Goal: Task Accomplishment & Management: Complete application form

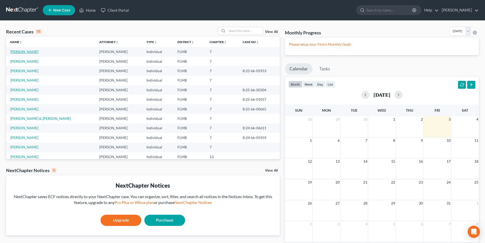
click at [19, 52] on link "[PERSON_NAME]" at bounding box center [24, 51] width 28 height 4
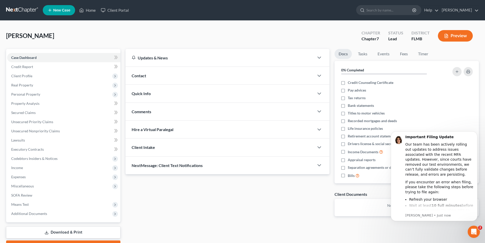
drag, startPoint x: 237, startPoint y: 195, endPoint x: 240, endPoint y: 196, distance: 3.1
click at [238, 195] on div "Updates & News × District Notes Take a look at NextChapter's District Notes to …" at bounding box center [227, 136] width 209 height 175
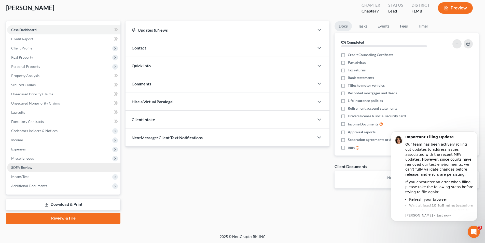
scroll to position [28, 0]
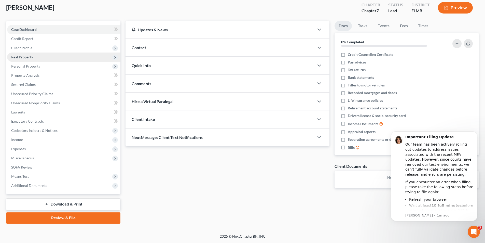
click at [26, 58] on span "Real Property" at bounding box center [22, 57] width 22 height 4
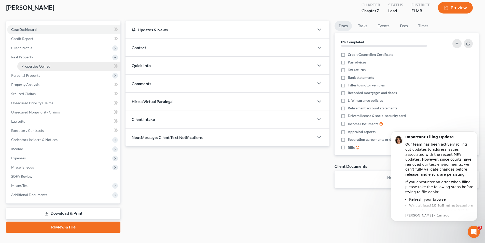
click at [27, 66] on span "Properties Owned" at bounding box center [35, 66] width 29 height 4
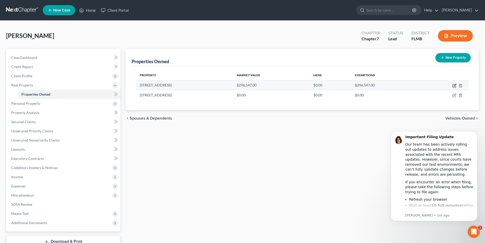
click at [454, 86] on icon "button" at bounding box center [454, 86] width 4 height 4
select select "9"
select select "0"
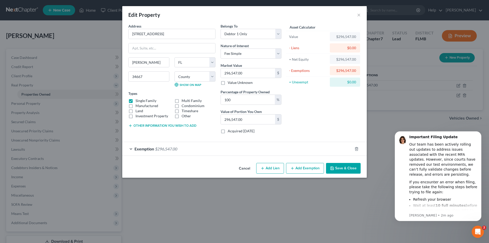
click at [348, 168] on button "Save & Close" at bounding box center [343, 168] width 35 height 11
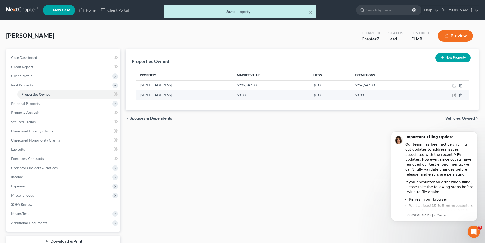
click at [453, 95] on icon "button" at bounding box center [454, 95] width 3 height 3
select select "9"
select select "50"
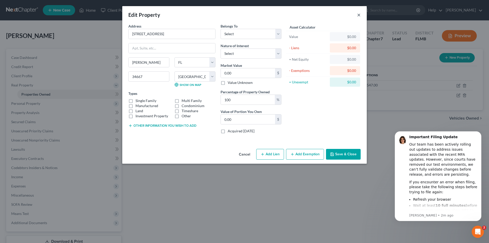
click at [358, 15] on button "×" at bounding box center [359, 15] width 4 height 6
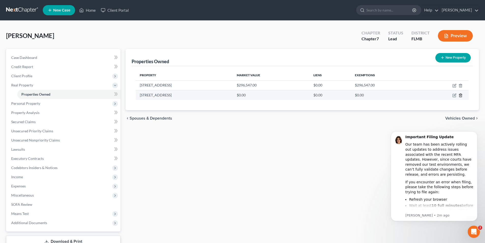
click at [460, 95] on icon "button" at bounding box center [461, 95] width 4 height 4
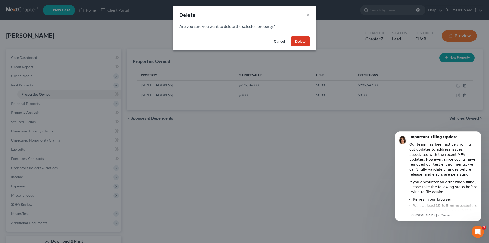
click at [300, 40] on button "Delete" at bounding box center [300, 41] width 19 height 10
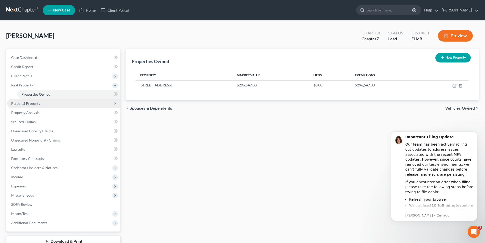
click at [28, 103] on span "Personal Property" at bounding box center [25, 103] width 29 height 4
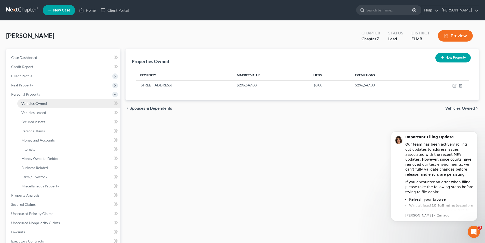
click at [41, 103] on span "Vehicles Owned" at bounding box center [33, 103] width 25 height 4
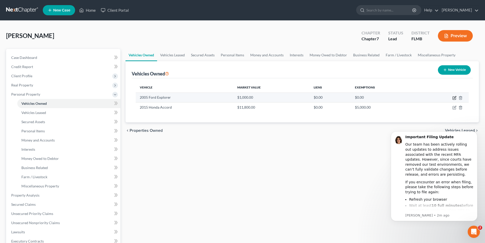
click at [453, 98] on icon "button" at bounding box center [454, 98] width 4 height 4
select select "0"
select select "21"
select select "4"
select select "0"
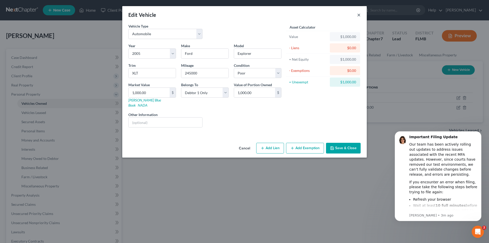
click at [358, 16] on button "×" at bounding box center [359, 15] width 4 height 6
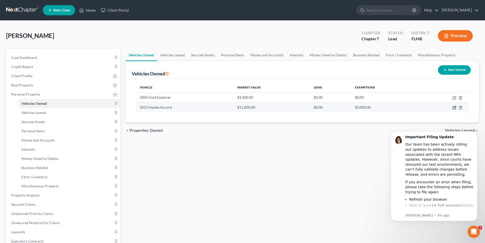
click at [454, 108] on icon "button" at bounding box center [455, 107] width 2 height 2
select select "0"
select select "11"
select select "2"
select select "0"
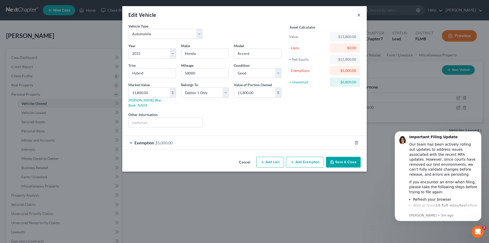
click at [358, 15] on button "×" at bounding box center [359, 15] width 4 height 6
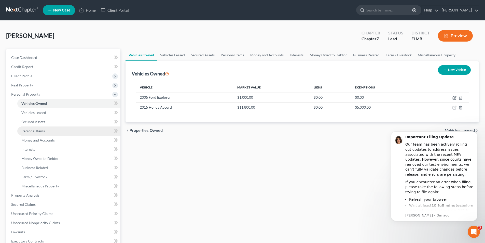
click at [36, 131] on span "Personal Items" at bounding box center [32, 131] width 23 height 4
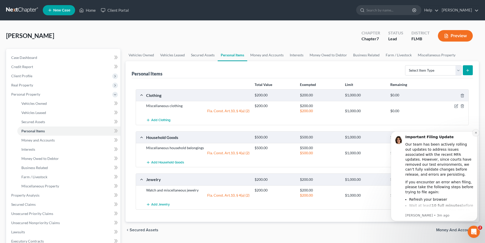
click at [475, 133] on icon "Dismiss notification" at bounding box center [476, 132] width 3 height 3
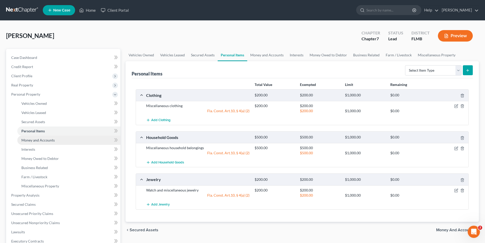
click at [38, 140] on span "Money and Accounts" at bounding box center [37, 140] width 33 height 4
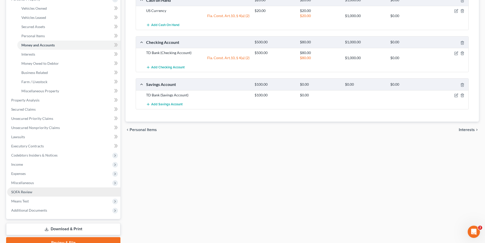
scroll to position [102, 0]
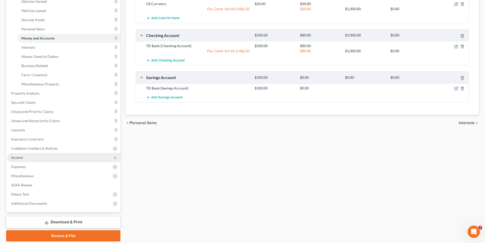
click at [21, 157] on span "Income" at bounding box center [17, 157] width 12 height 4
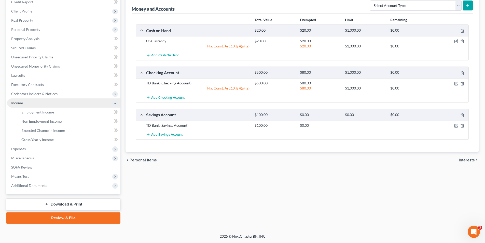
scroll to position [65, 0]
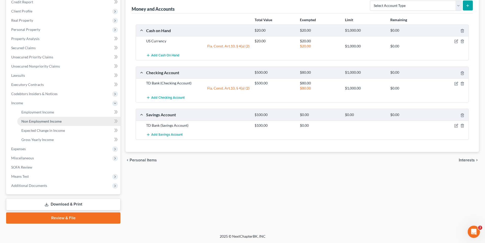
click at [41, 120] on span "Non Employment Income" at bounding box center [41, 121] width 40 height 4
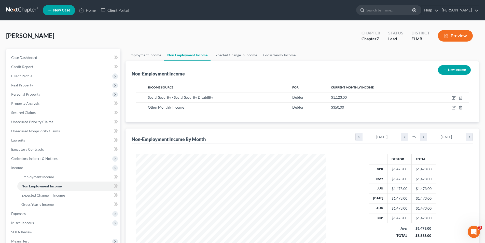
scroll to position [254487, 254382]
click at [45, 203] on span "Gross Yearly Income" at bounding box center [37, 204] width 32 height 4
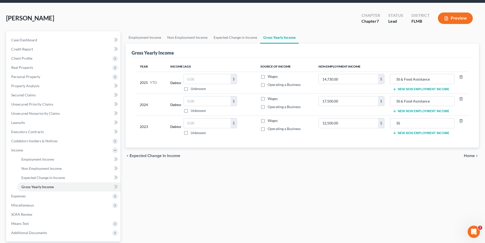
scroll to position [65, 0]
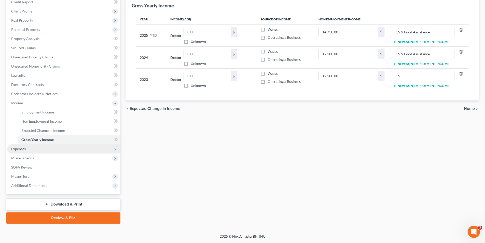
click at [19, 148] on span "Expenses" at bounding box center [18, 148] width 15 height 4
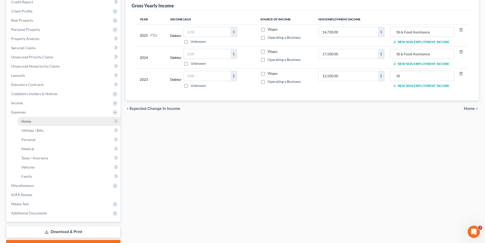
click at [30, 122] on span "Home" at bounding box center [26, 121] width 10 height 4
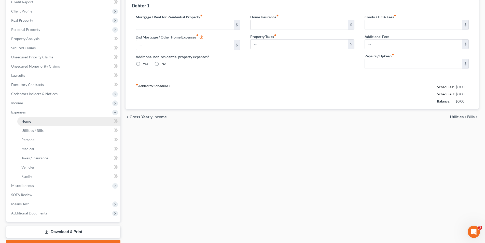
scroll to position [12, 0]
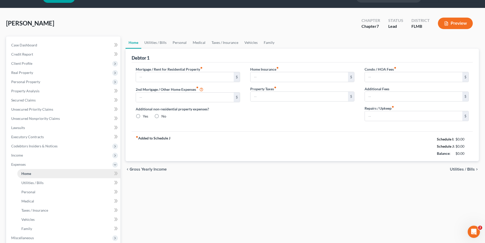
type input "0.00"
radio input "true"
type input "0.00"
type input "157.00"
type input "22.00"
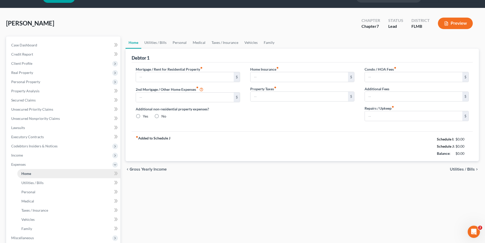
type input "0.00"
type input "105.00"
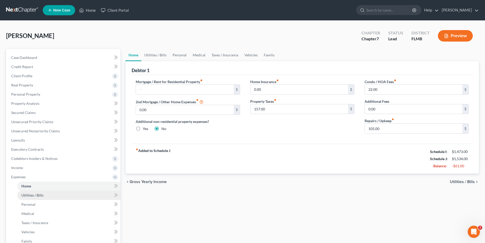
click at [35, 195] on span "Utilities / Bills" at bounding box center [32, 195] width 22 height 4
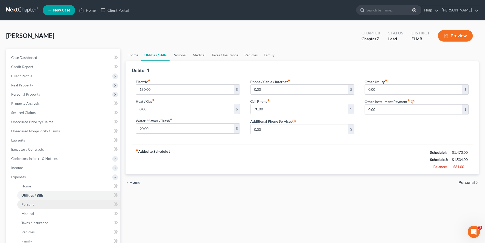
click at [26, 205] on span "Personal" at bounding box center [28, 204] width 14 height 4
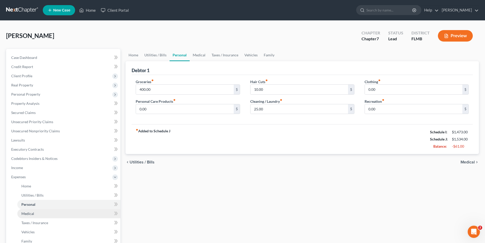
click at [29, 214] on span "Medical" at bounding box center [27, 213] width 13 height 4
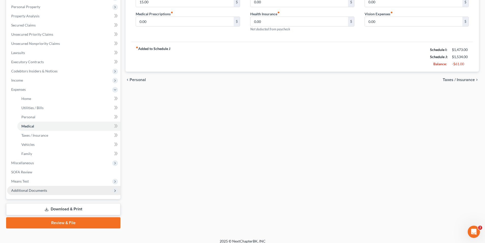
scroll to position [92, 0]
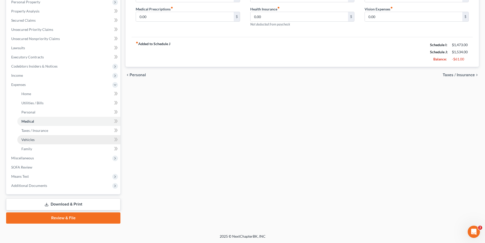
click at [30, 140] on span "Vehicles" at bounding box center [27, 139] width 13 height 4
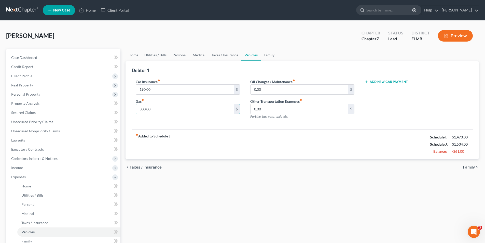
drag, startPoint x: 206, startPoint y: 113, endPoint x: 251, endPoint y: 167, distance: 70.7
click at [251, 167] on div "chevron_left Taxes / Insurance Family chevron_right" at bounding box center [302, 167] width 353 height 16
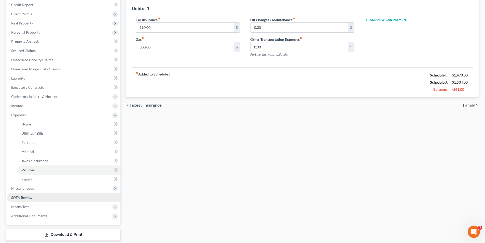
scroll to position [76, 0]
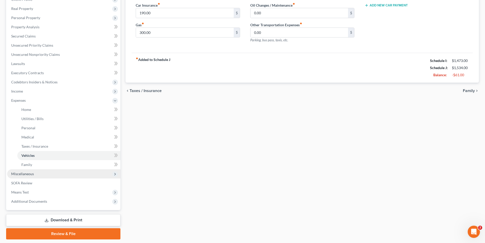
click at [32, 173] on span "Miscellaneous" at bounding box center [22, 173] width 23 height 4
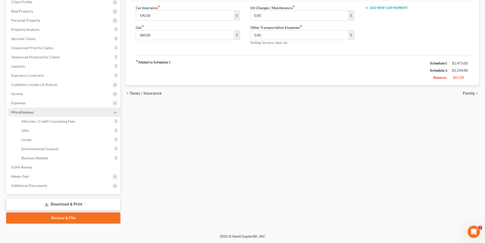
scroll to position [74, 0]
